Goal: Task Accomplishment & Management: Manage account settings

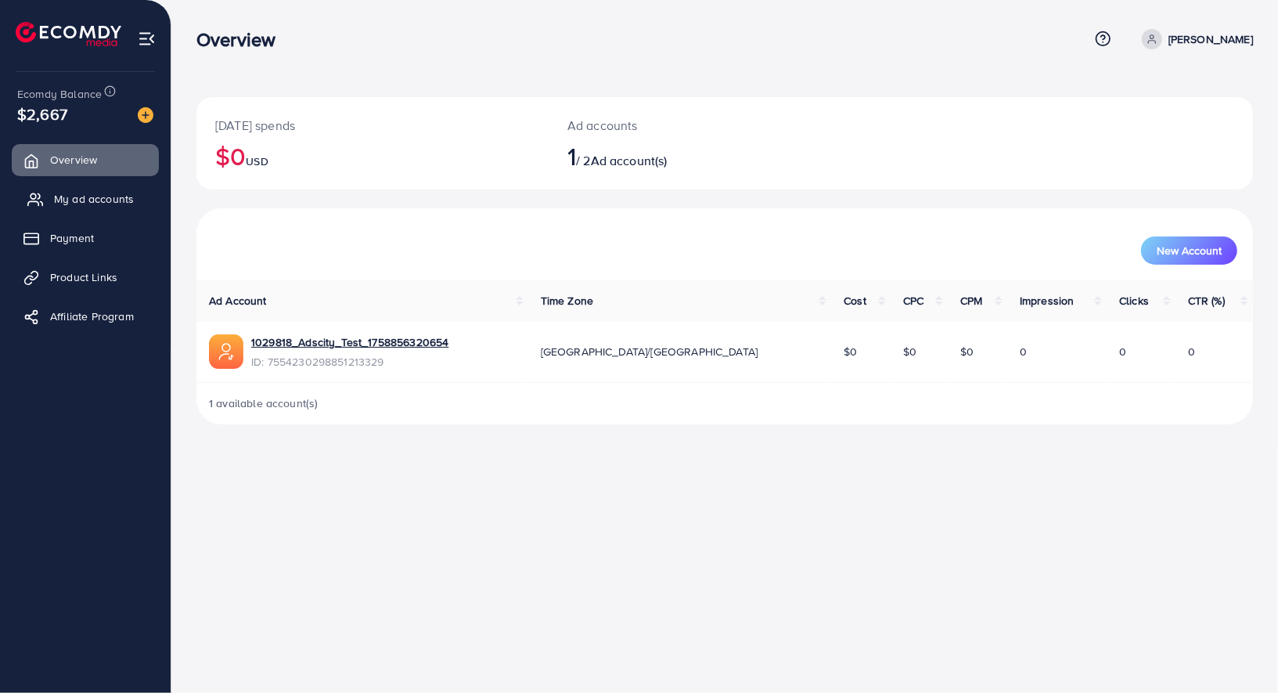
click at [89, 198] on span "My ad accounts" at bounding box center [94, 199] width 80 height 16
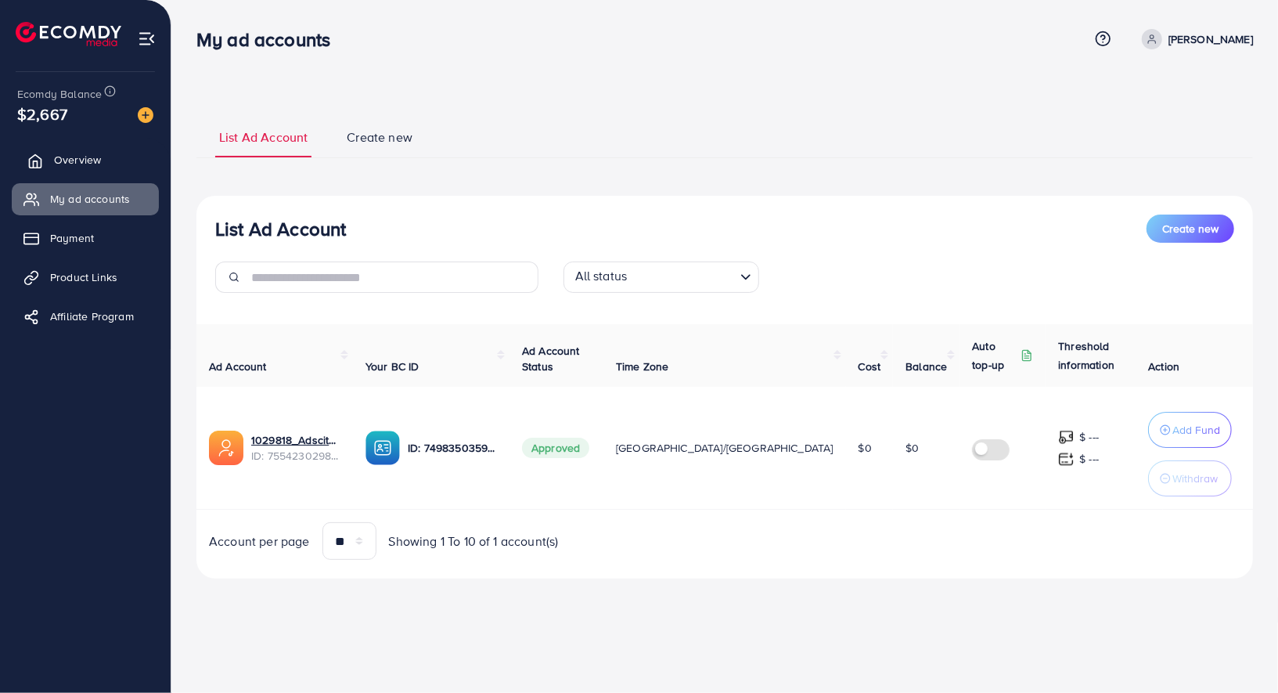
click at [79, 163] on span "Overview" at bounding box center [77, 160] width 47 height 16
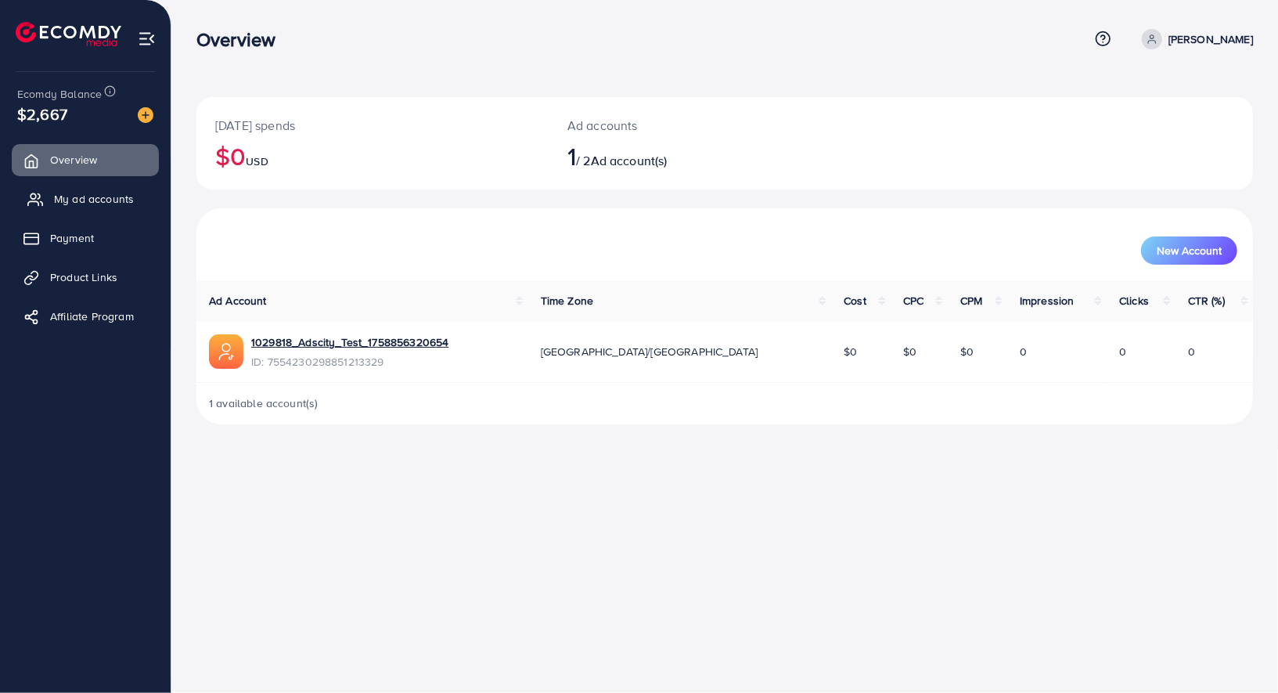
click at [95, 213] on link "My ad accounts" at bounding box center [85, 198] width 147 height 31
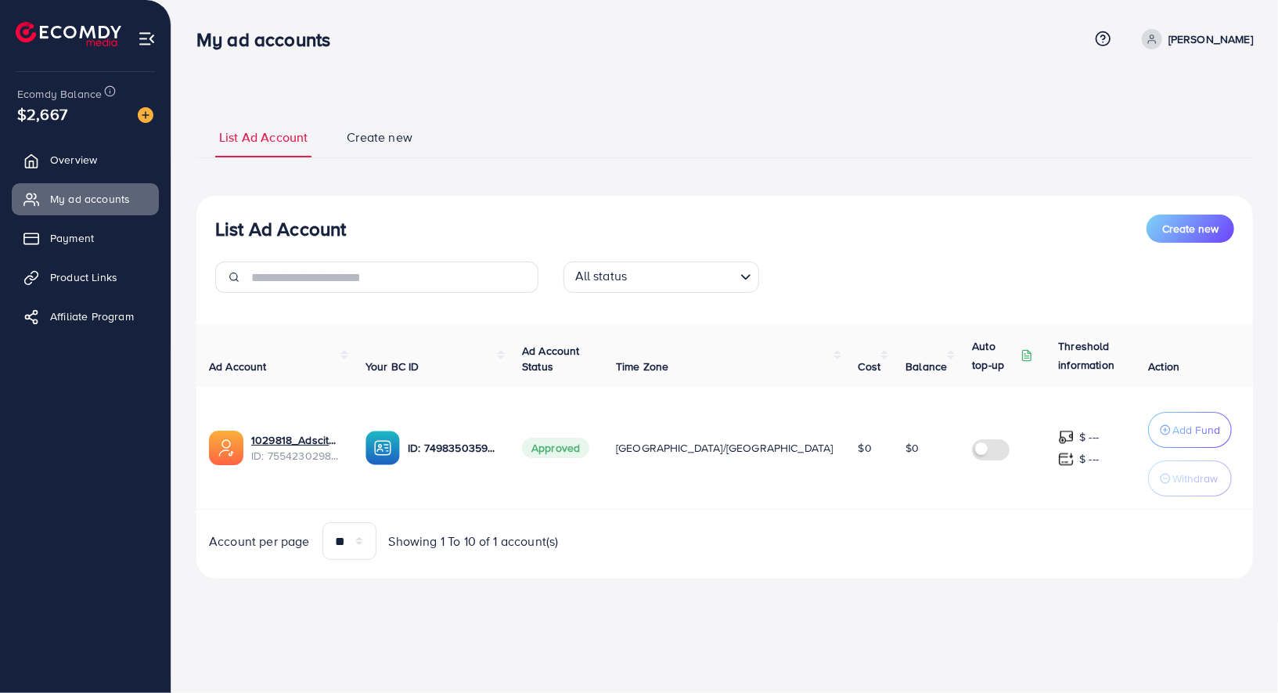
click at [154, 115] on div "Ecomdy Balance $2,667" at bounding box center [86, 105] width 146 height 66
click at [147, 117] on img at bounding box center [146, 115] width 16 height 16
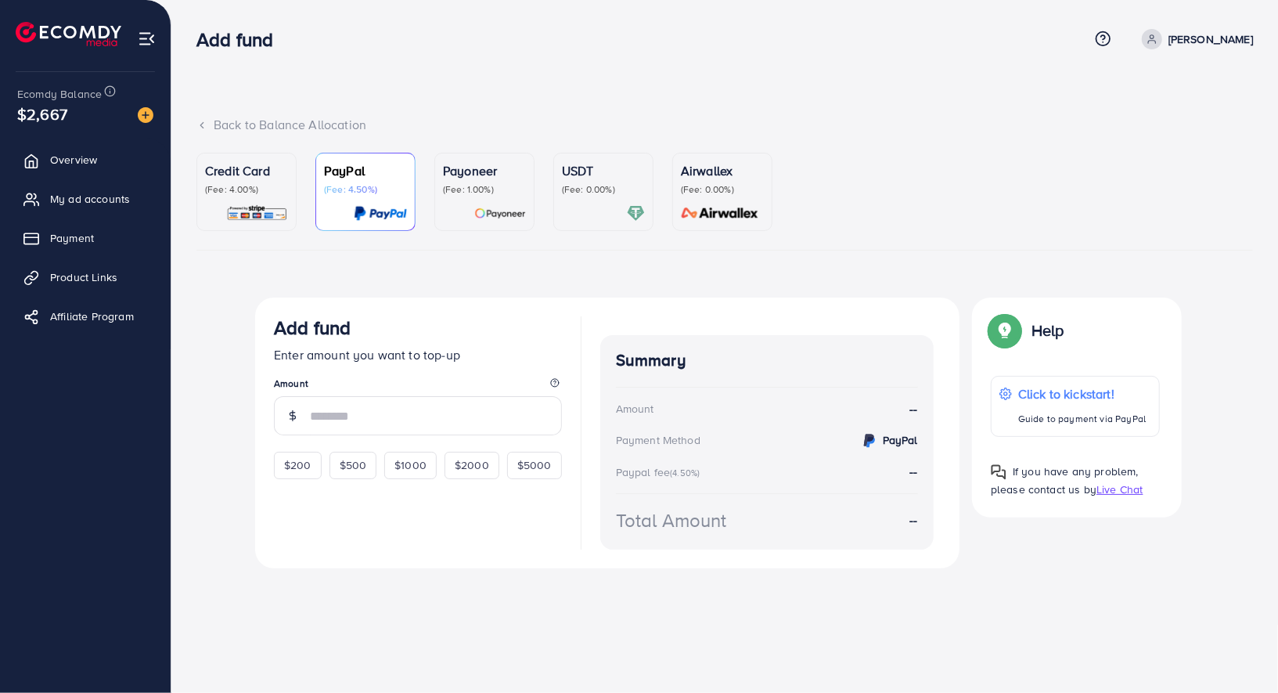
click at [247, 189] on p "(Fee: 4.00%)" at bounding box center [246, 189] width 83 height 13
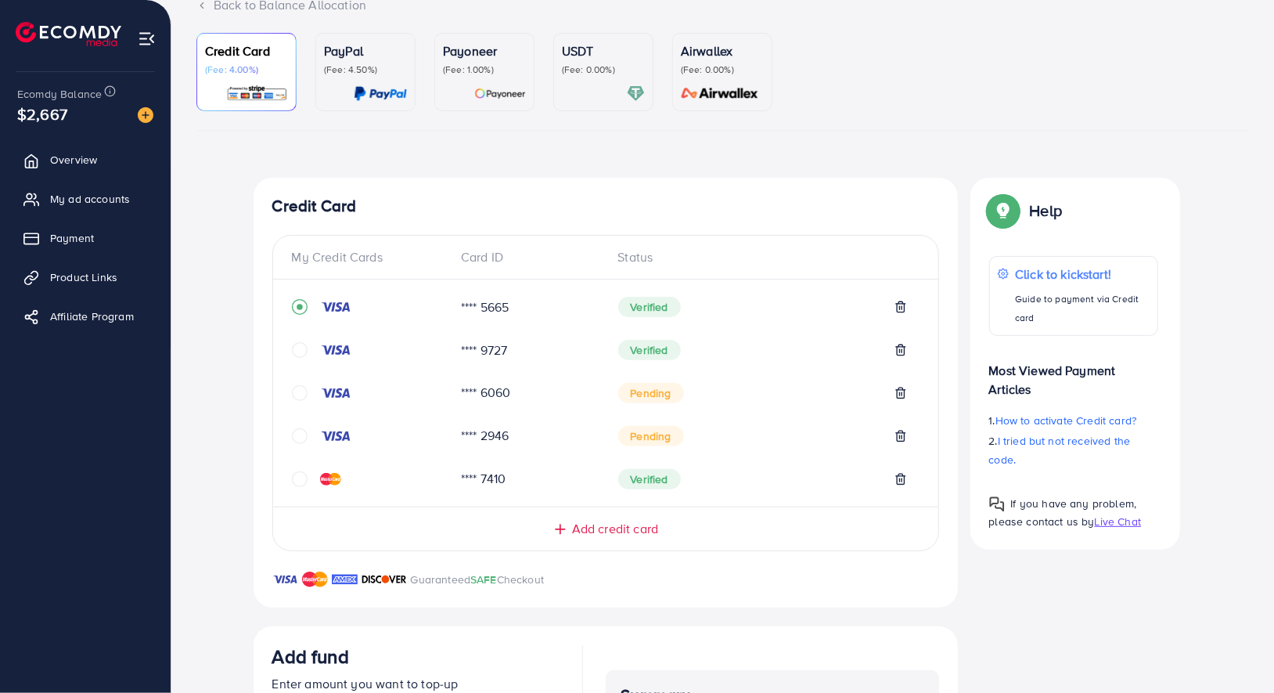
scroll to position [176, 0]
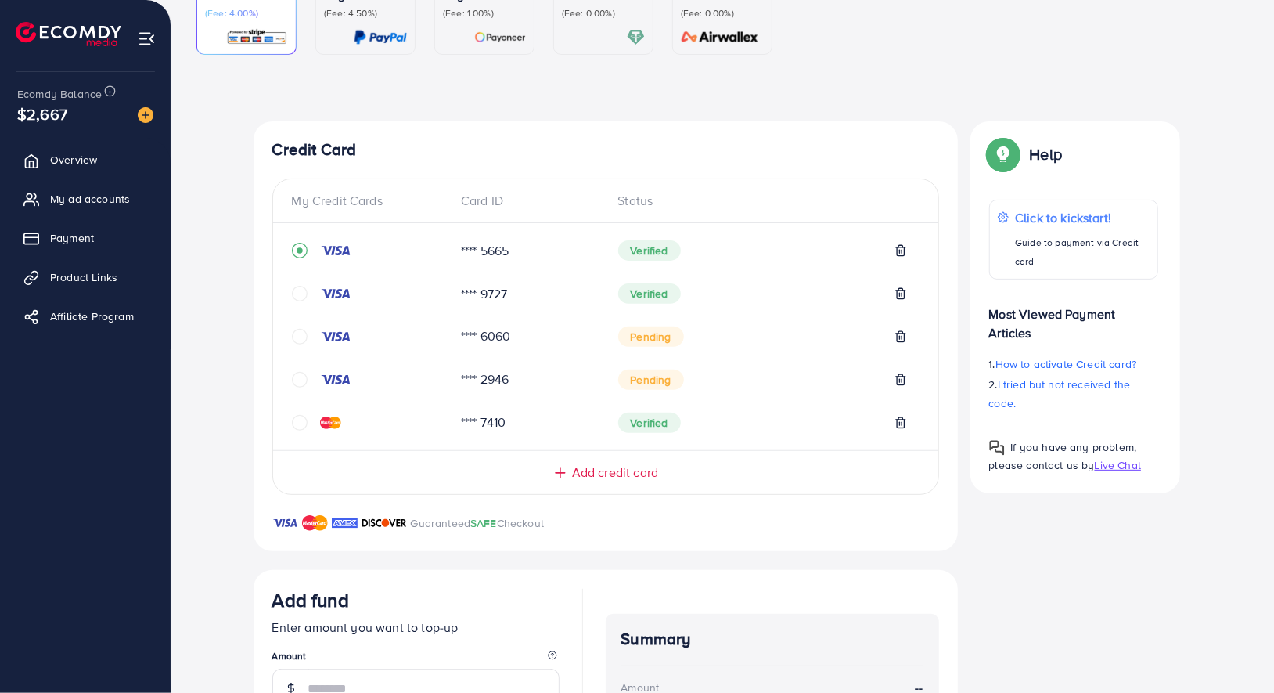
click at [600, 473] on span "Add credit card" at bounding box center [615, 472] width 86 height 18
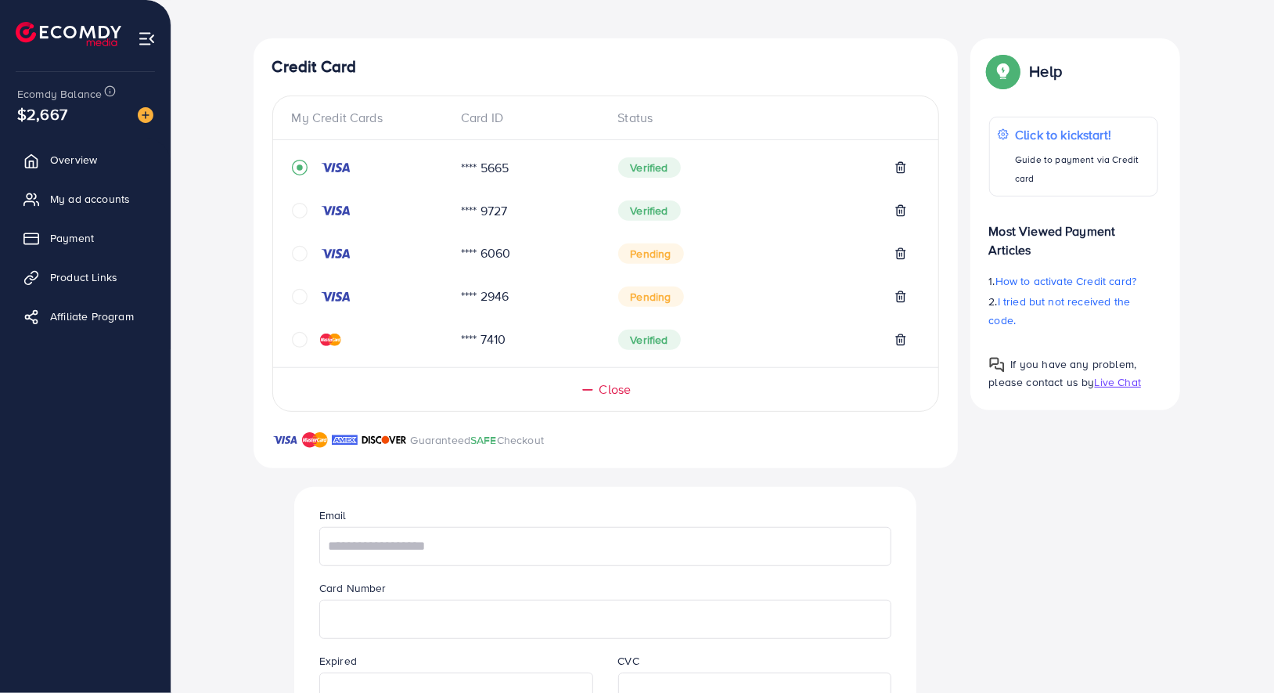
scroll to position [301, 0]
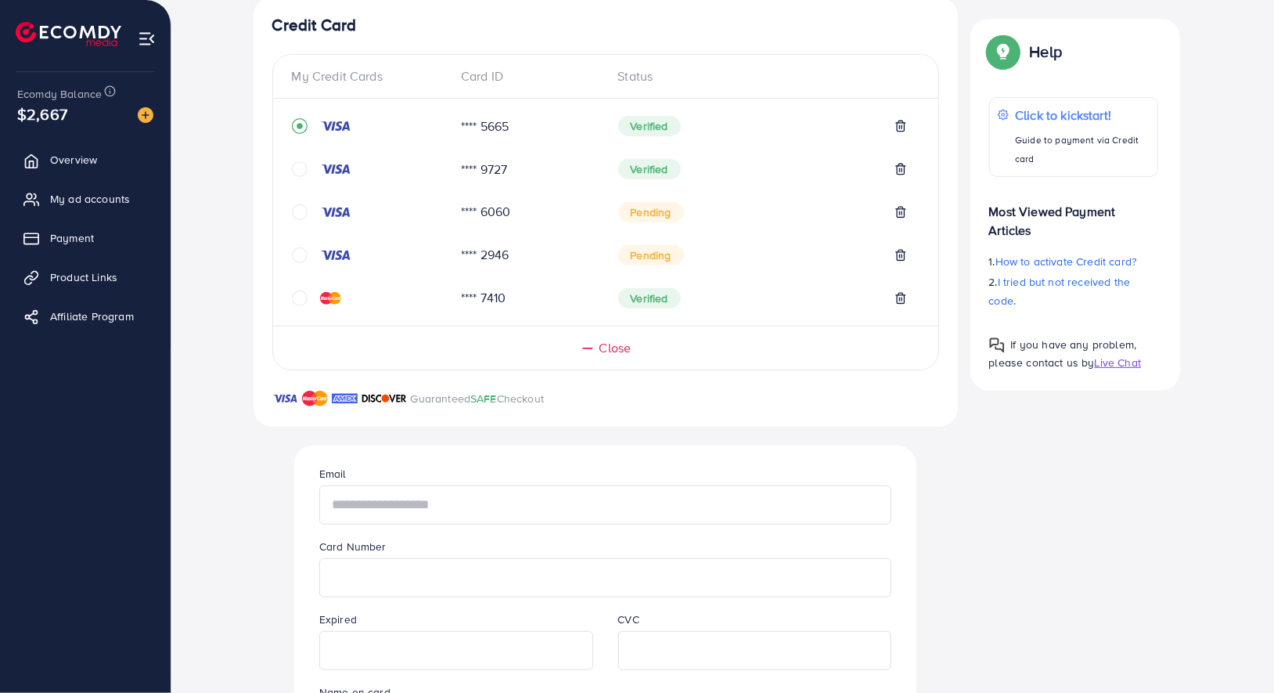
click at [474, 508] on input "text" at bounding box center [605, 504] width 572 height 39
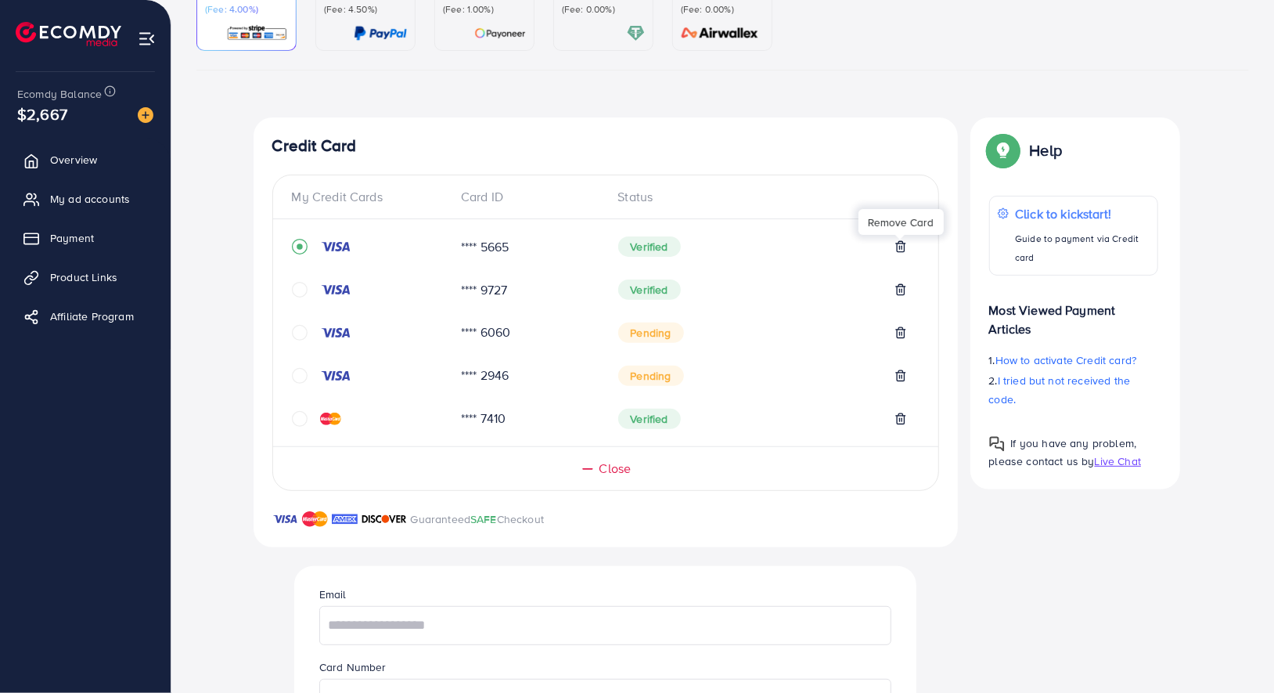
scroll to position [194, 0]
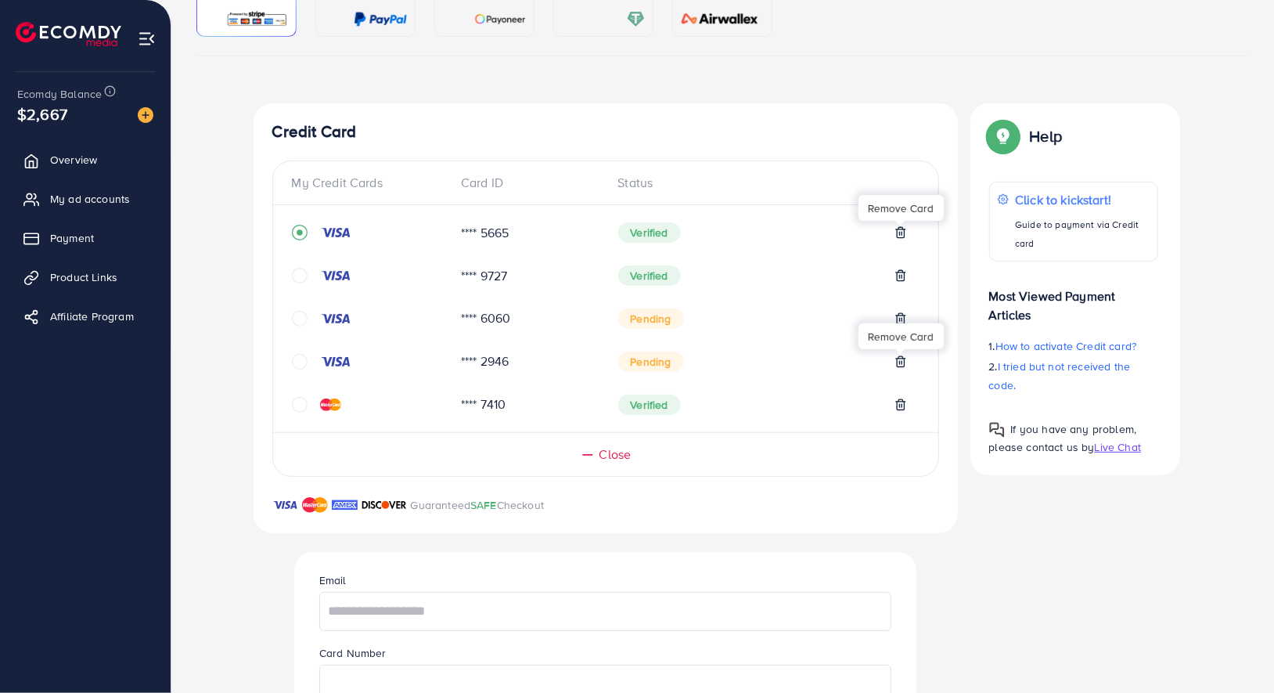
click at [904, 359] on icon at bounding box center [900, 361] width 7 height 10
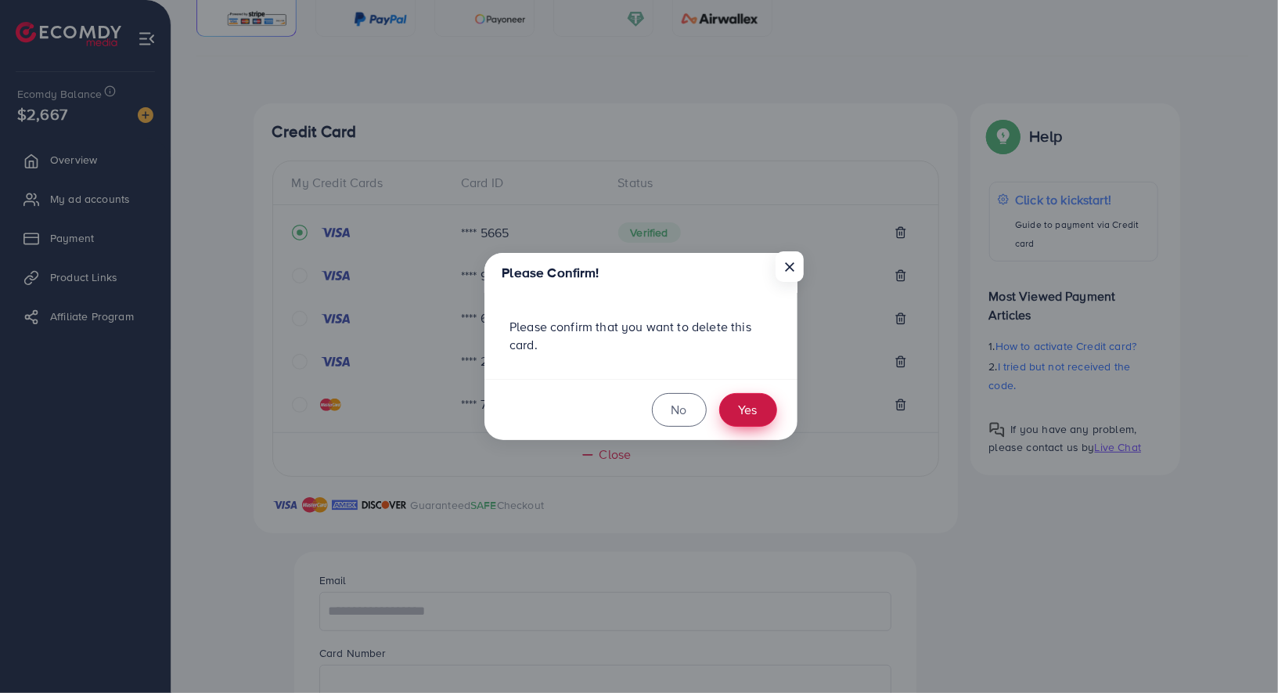
click at [758, 405] on button "Yes" at bounding box center [748, 410] width 58 height 34
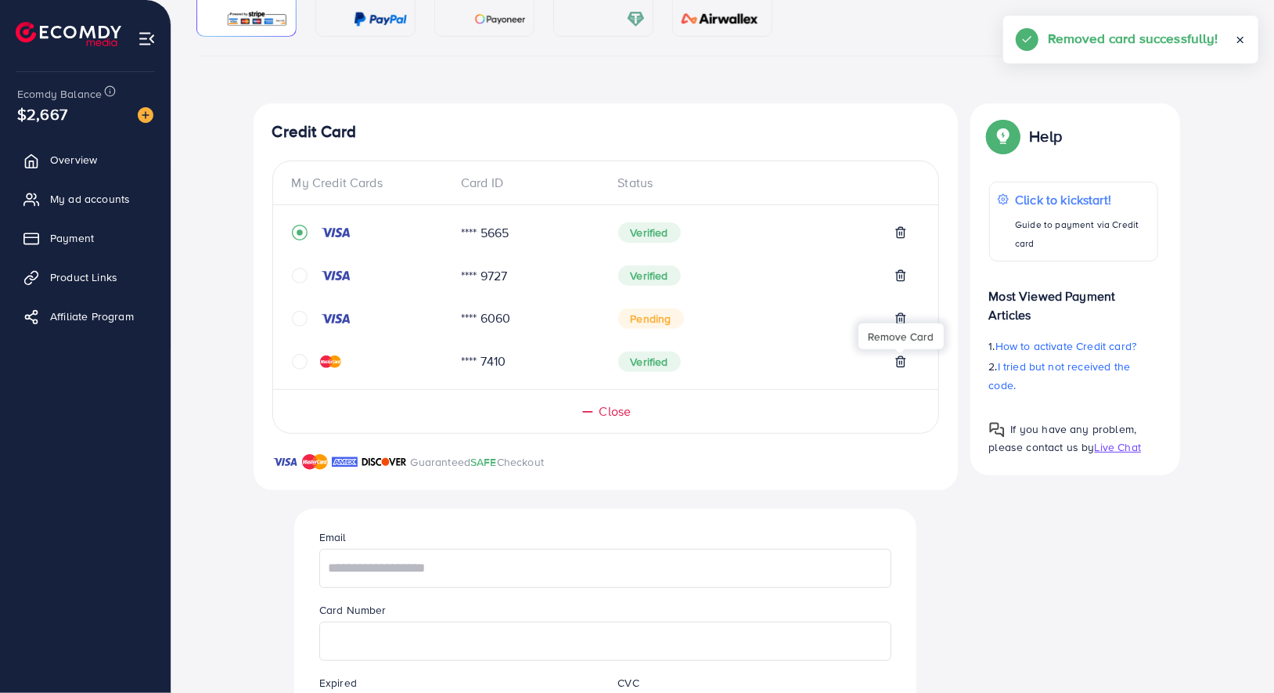
click at [904, 319] on div "Remove Card" at bounding box center [901, 336] width 85 height 35
click at [716, 323] on div "Pending" at bounding box center [762, 318] width 289 height 20
click at [898, 315] on icon at bounding box center [901, 318] width 13 height 13
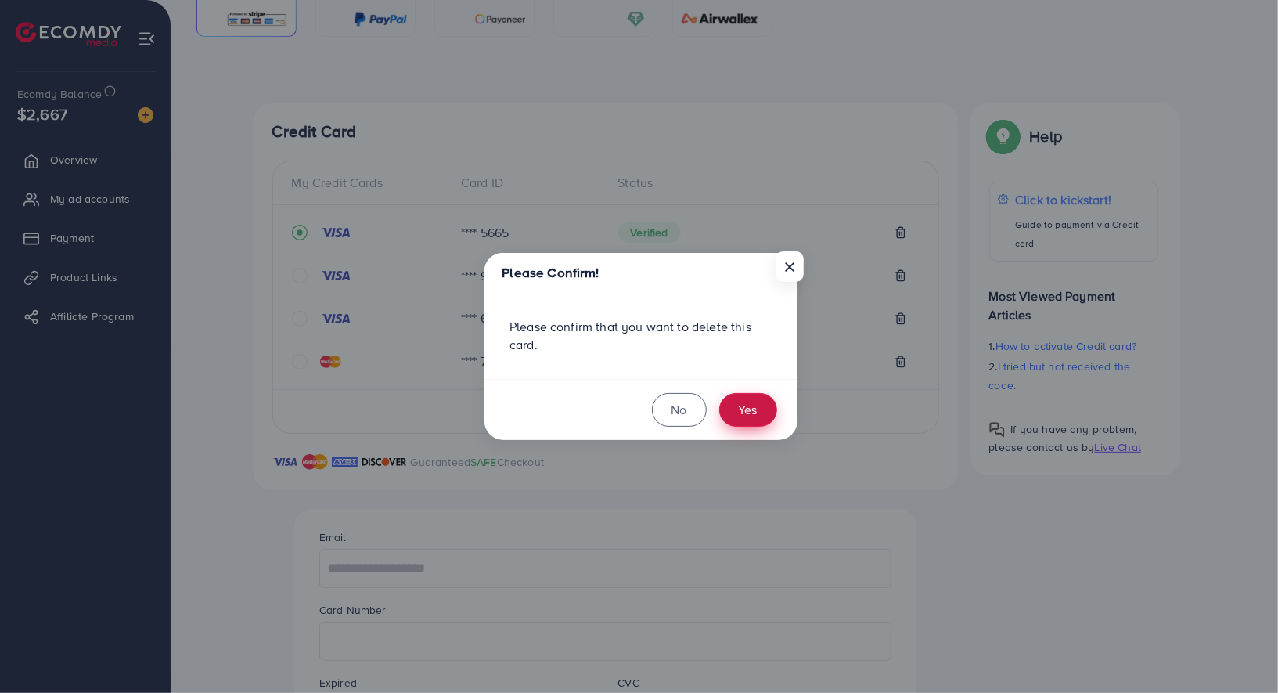
click at [753, 416] on button "Yes" at bounding box center [748, 410] width 58 height 34
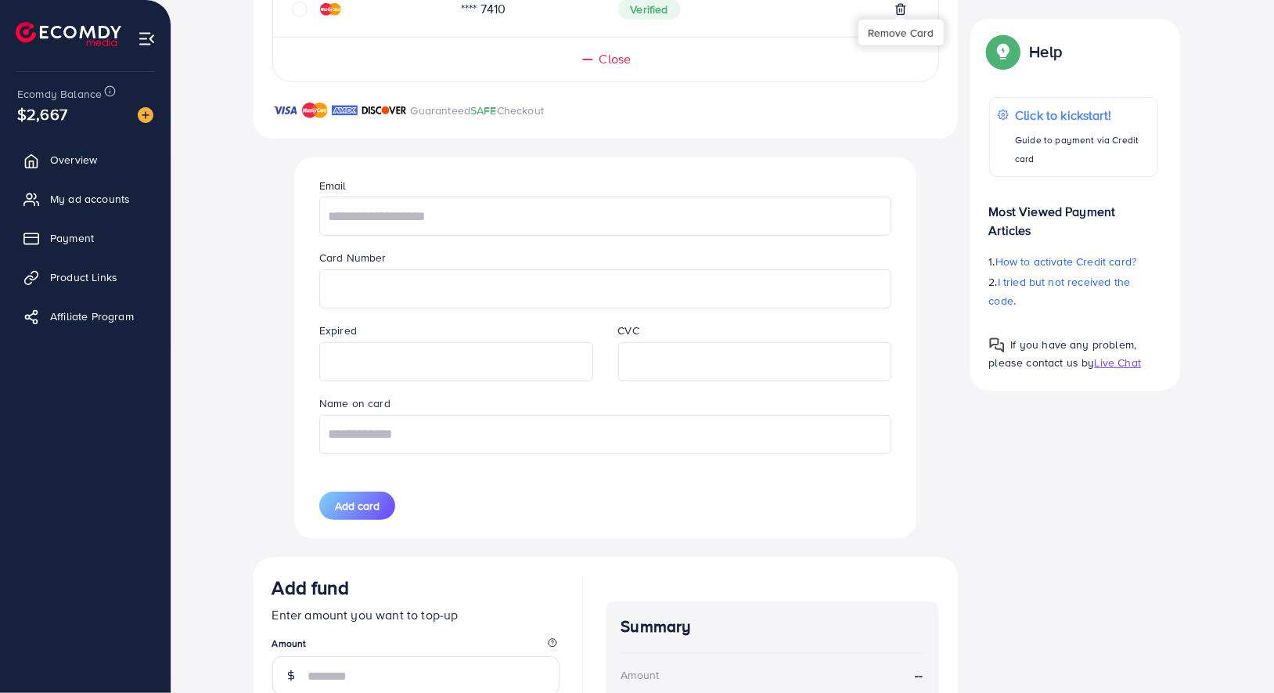
scroll to position [506, 0]
